Goal: Information Seeking & Learning: Check status

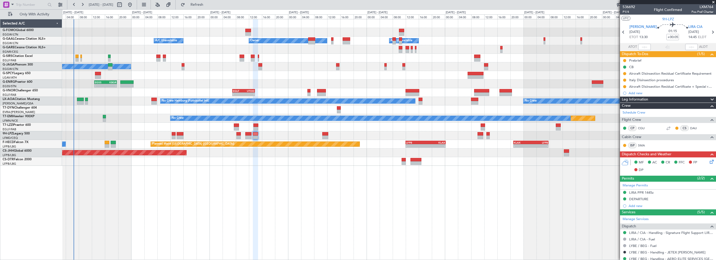
click at [390, 225] on div "- - EGGW 03:55 Z KSFO 14:45 Z Owner Owner A/C Unavailable A/C Unavailable Plann…" at bounding box center [389, 139] width 654 height 241
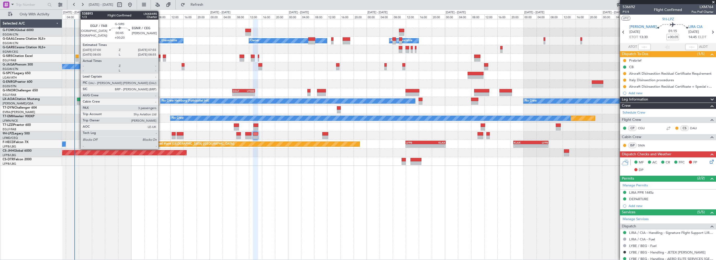
click at [78, 56] on div at bounding box center [76, 57] width 3 height 4
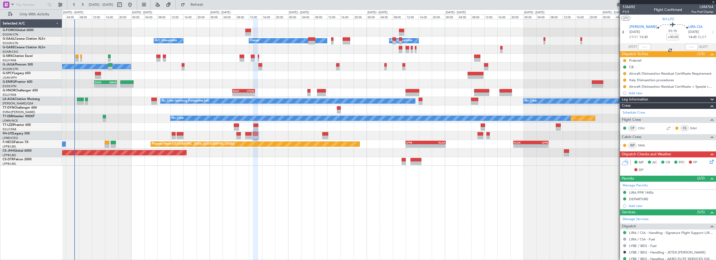
type input "+00:20"
type input "3"
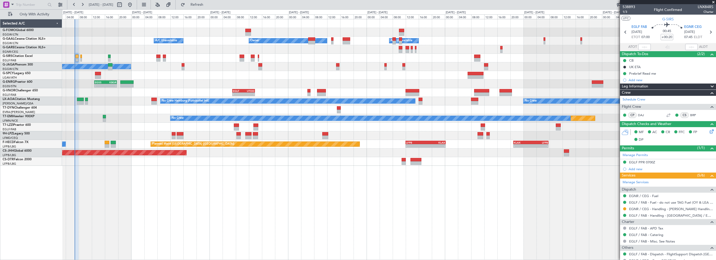
click at [507, 214] on div "- - EGGW 03:55 Z KSFO 14:45 Z Owner A/C Unavailable Owner A/C Unavailable Plann…" at bounding box center [389, 139] width 654 height 241
click at [676, 215] on link "EGLF / FAB - Handling - [GEOGRAPHIC_DATA] / EGLF / FAB" at bounding box center [671, 215] width 84 height 4
click at [649, 161] on div "EGLF PPR 0700Z" at bounding box center [642, 162] width 26 height 4
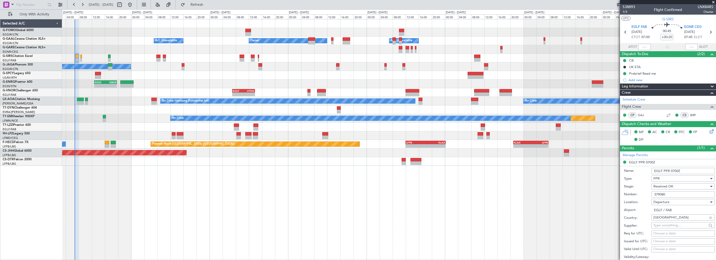
drag, startPoint x: 672, startPoint y: 193, endPoint x: 648, endPoint y: 194, distance: 23.2
click at [648, 194] on div "Number: 379080" at bounding box center [669, 194] width 91 height 8
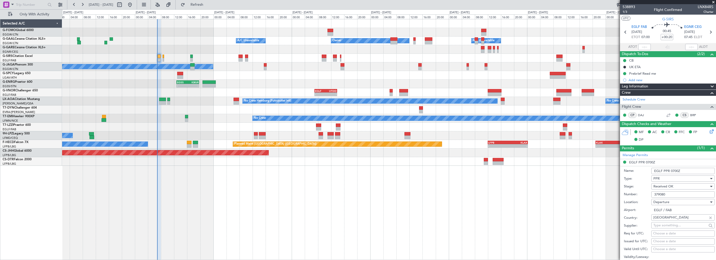
click at [222, 214] on div "Owner A/C Unavailable Owner A/C Unavailable A/C Unavailable Planned Maint [GEOG…" at bounding box center [389, 139] width 654 height 241
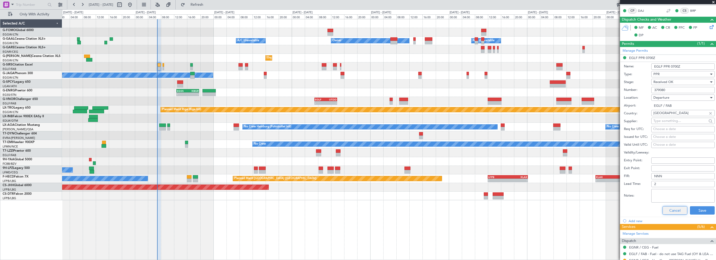
click at [663, 210] on button "Cancel" at bounding box center [674, 210] width 25 height 8
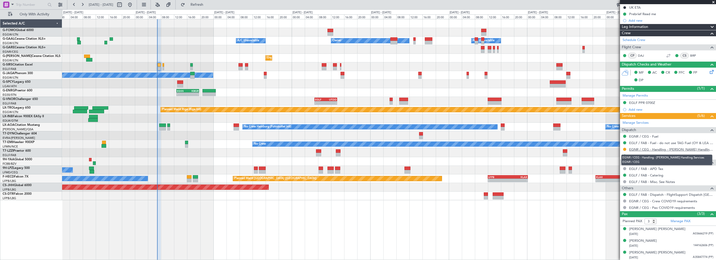
click at [646, 150] on link "EGNR / CEG - Handling - [PERSON_NAME] Handling Services EGNR / CEG" at bounding box center [671, 149] width 84 height 4
click at [188, 38] on div "Owner A/C Unavailable Owner A/C Unavailable" at bounding box center [388, 41] width 653 height 9
click at [208, 4] on span "Refresh" at bounding box center [197, 5] width 22 height 4
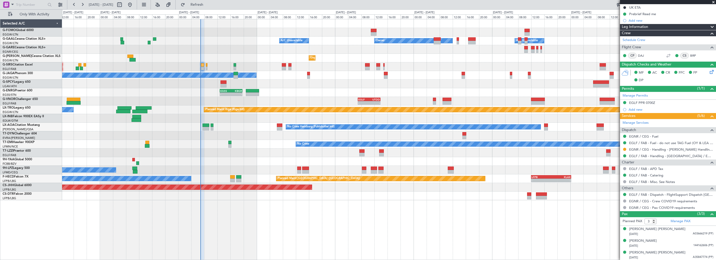
click at [194, 138] on div "Owner Owner A/C Unavailable A/C Unavailable Unplanned Maint [GEOGRAPHIC_DATA] (…" at bounding box center [388, 109] width 653 height 181
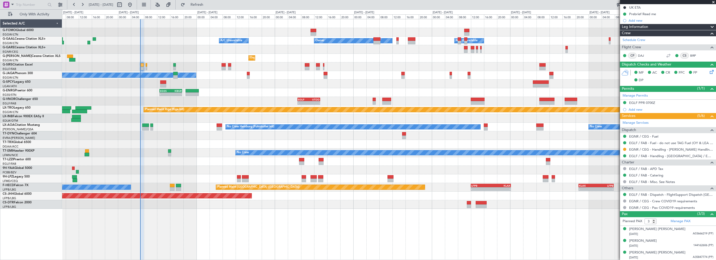
click at [236, 82] on div "Owner Owner A/C Unavailable A/C Unavailable Unplanned Maint [GEOGRAPHIC_DATA] (…" at bounding box center [388, 113] width 653 height 189
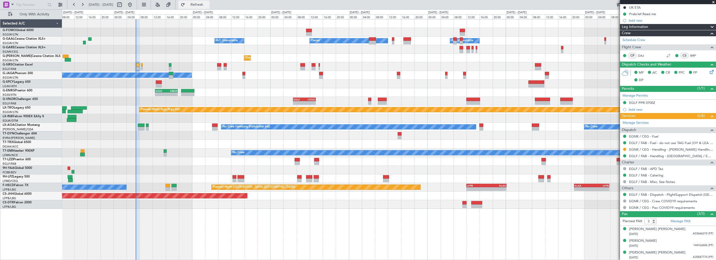
click at [208, 5] on span "Refresh" at bounding box center [197, 5] width 22 height 4
